Goal: Task Accomplishment & Management: Use online tool/utility

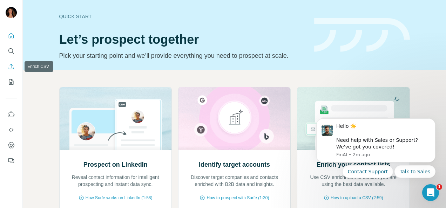
click at [13, 67] on icon "Enrich CSV" at bounding box center [11, 66] width 7 height 7
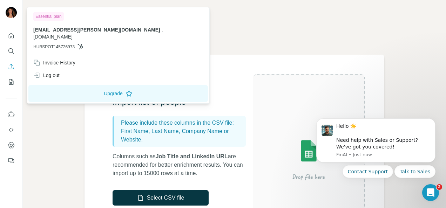
click at [13, 14] on img at bounding box center [11, 12] width 11 height 11
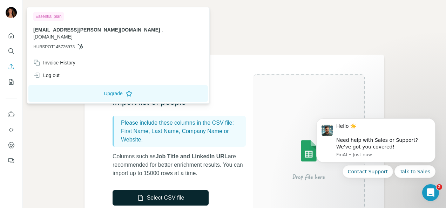
click at [178, 196] on button "Select CSV file" at bounding box center [161, 198] width 96 height 15
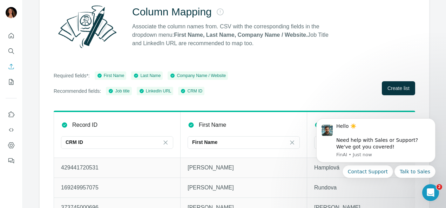
scroll to position [98, 0]
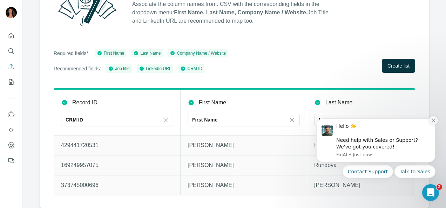
click at [434, 121] on icon "Dismiss notification" at bounding box center [433, 121] width 2 height 2
click at [433, 120] on icon "Dismiss notification" at bounding box center [433, 121] width 2 height 2
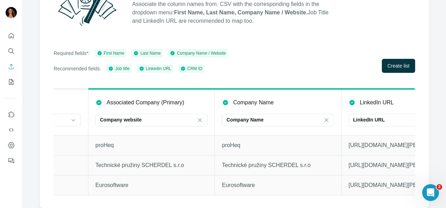
scroll to position [0, 2010]
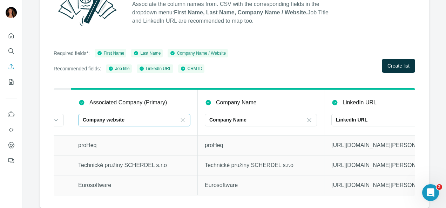
click at [181, 117] on icon at bounding box center [182, 120] width 7 height 7
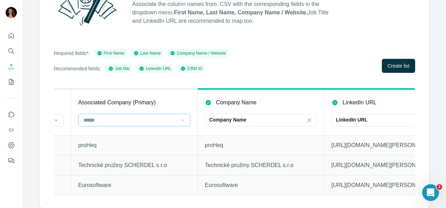
click at [185, 99] on div "Associated Company (Primary)" at bounding box center [134, 103] width 112 height 8
click at [387, 59] on button "Create list" at bounding box center [398, 66] width 33 height 14
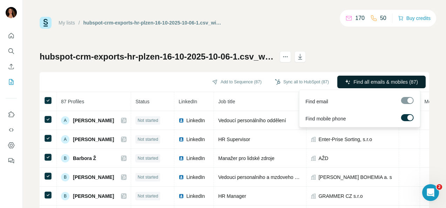
click at [367, 81] on span "Find all emails & mobiles (87)" at bounding box center [386, 82] width 65 height 7
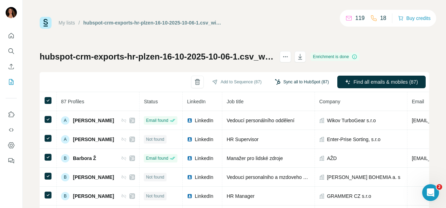
click at [293, 80] on button "Sync all to HubSpot (87)" at bounding box center [302, 82] width 64 height 11
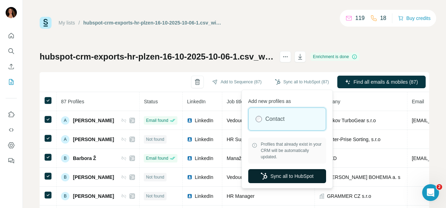
click at [301, 177] on button "Sync all to HubSpot" at bounding box center [287, 176] width 78 height 14
